Goal: Task Accomplishment & Management: Complete application form

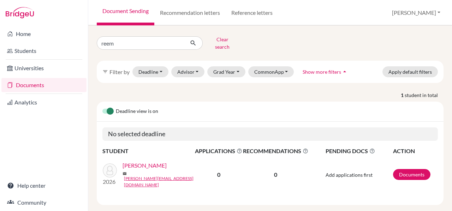
click at [178, 127] on h5 "No selected deadline" at bounding box center [269, 133] width 335 height 13
click at [134, 163] on link "Abadi, Reem" at bounding box center [145, 165] width 44 height 8
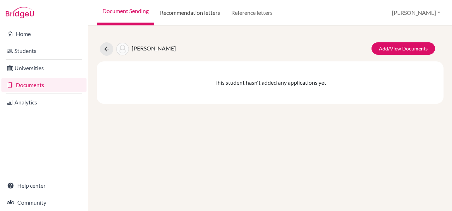
click at [200, 11] on link "Recommendation letters" at bounding box center [189, 12] width 71 height 25
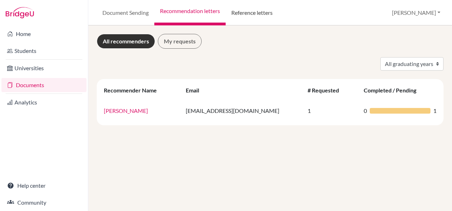
click at [258, 11] on link "Reference letters" at bounding box center [252, 12] width 53 height 25
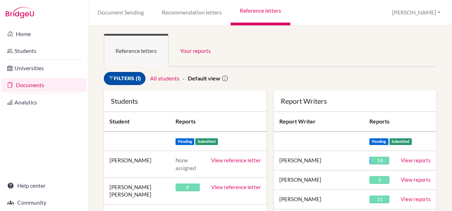
click at [131, 76] on link "Filters (1)" at bounding box center [125, 78] width 42 height 13
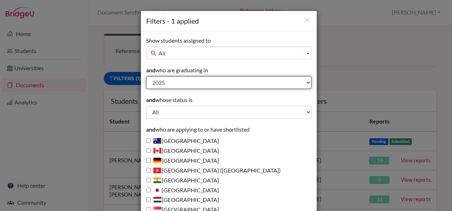
click at [171, 83] on select "All 2027 2026 2025 2024 2023 2022 2021 2020 2019 2018 1995" at bounding box center [228, 82] width 165 height 13
select select "2026"
click at [146, 76] on select "All 2027 2026 2025 2024 2023 2022 2021 2020 2019 2018 1995" at bounding box center [228, 82] width 165 height 13
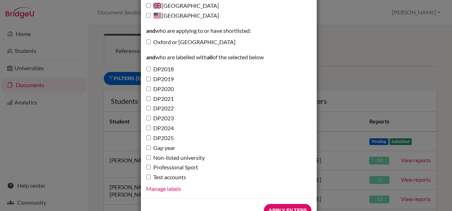
scroll to position [255, 0]
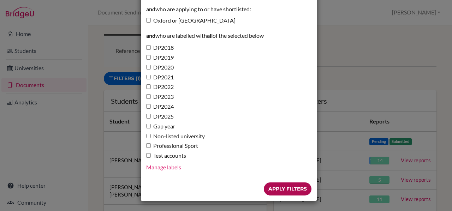
click at [291, 190] on input "Apply Filters" at bounding box center [288, 189] width 48 height 13
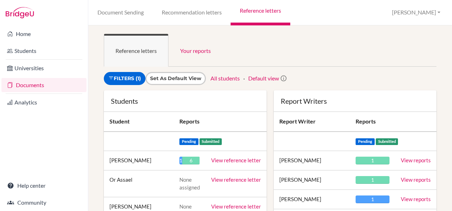
click at [242, 158] on link "View reference letter" at bounding box center [236, 160] width 50 height 6
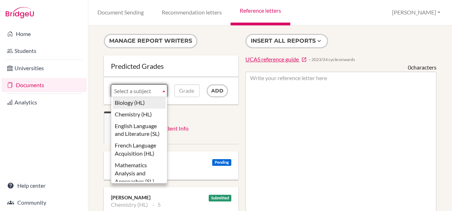
click at [161, 91] on b at bounding box center [164, 91] width 6 height 12
click at [135, 102] on li "Biology (HL)" at bounding box center [139, 103] width 53 height 12
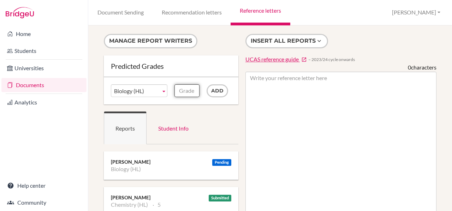
click at [183, 93] on input "Grade" at bounding box center [186, 90] width 25 height 13
type input "7"
click at [213, 92] on input "Add" at bounding box center [218, 90] width 22 height 13
